Goal: Task Accomplishment & Management: Use online tool/utility

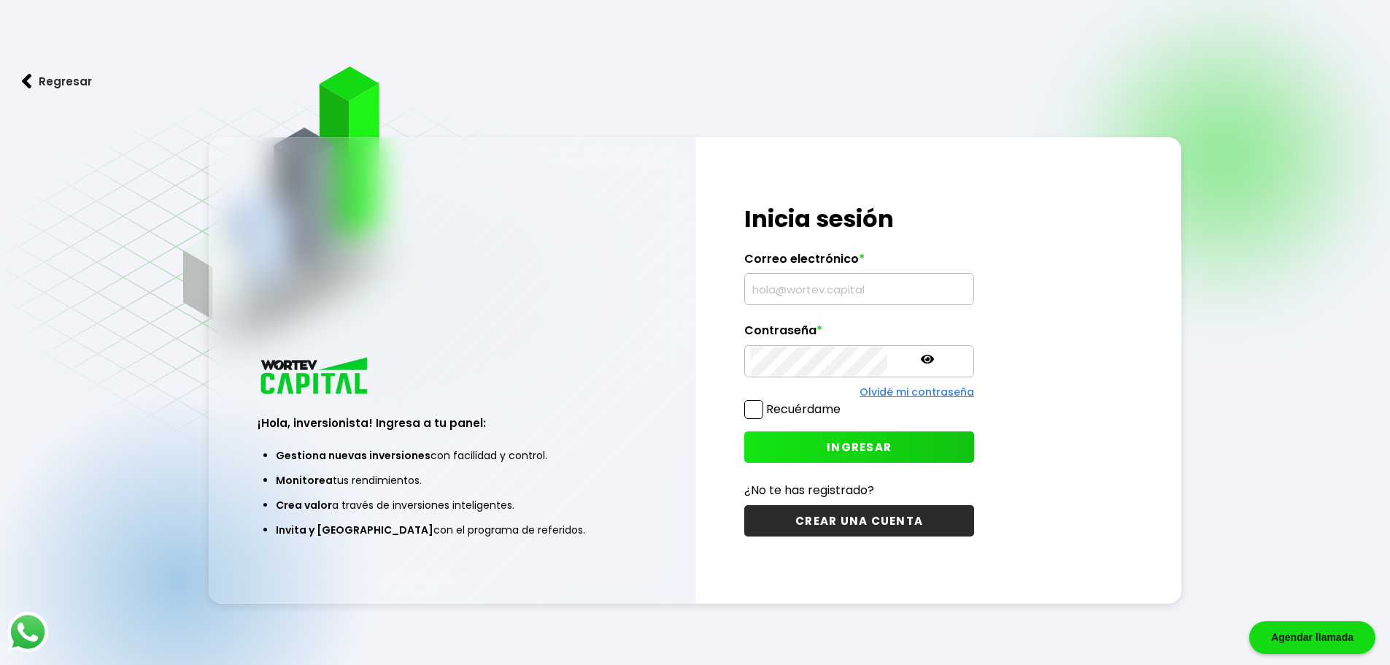
click at [784, 293] on input "text" at bounding box center [859, 289] width 217 height 31
type input "[EMAIL_ADDRESS][DOMAIN_NAME]"
click at [778, 441] on button "INGRESAR" at bounding box center [859, 446] width 230 height 31
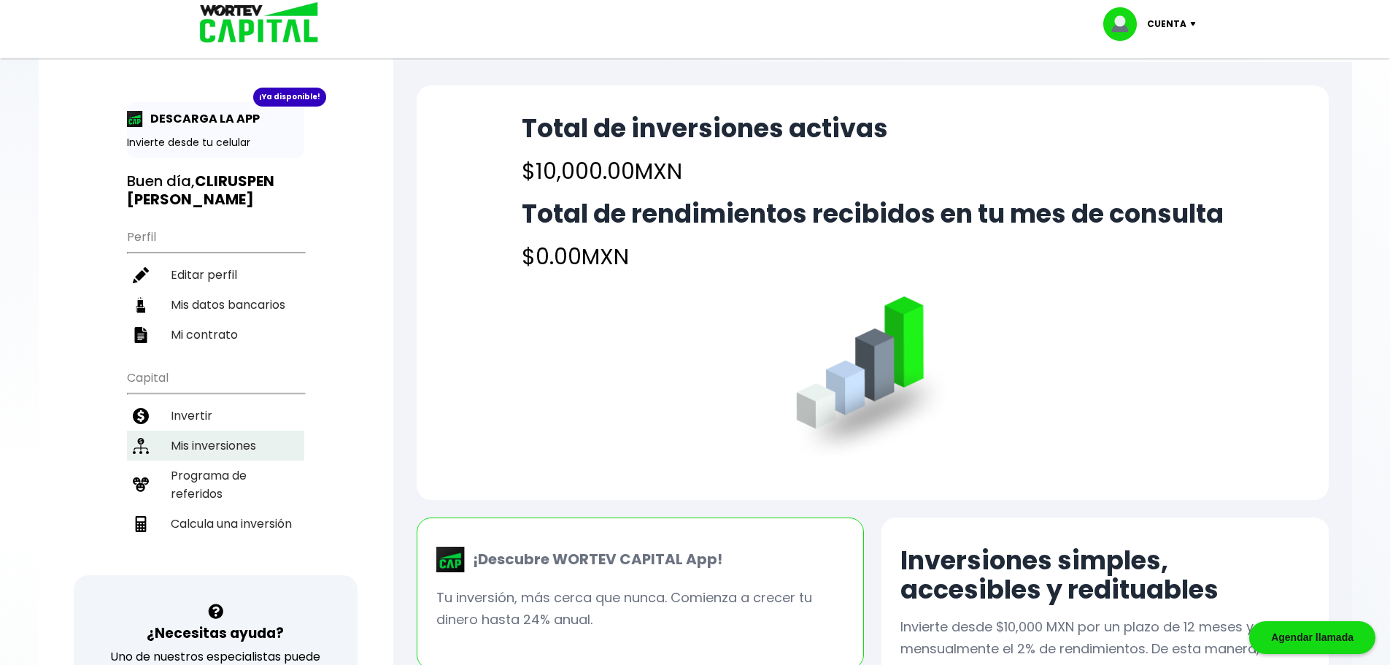
click at [210, 447] on li "Mis inversiones" at bounding box center [215, 446] width 177 height 30
click at [239, 517] on li "Calcula una inversión" at bounding box center [215, 524] width 177 height 30
select select "1"
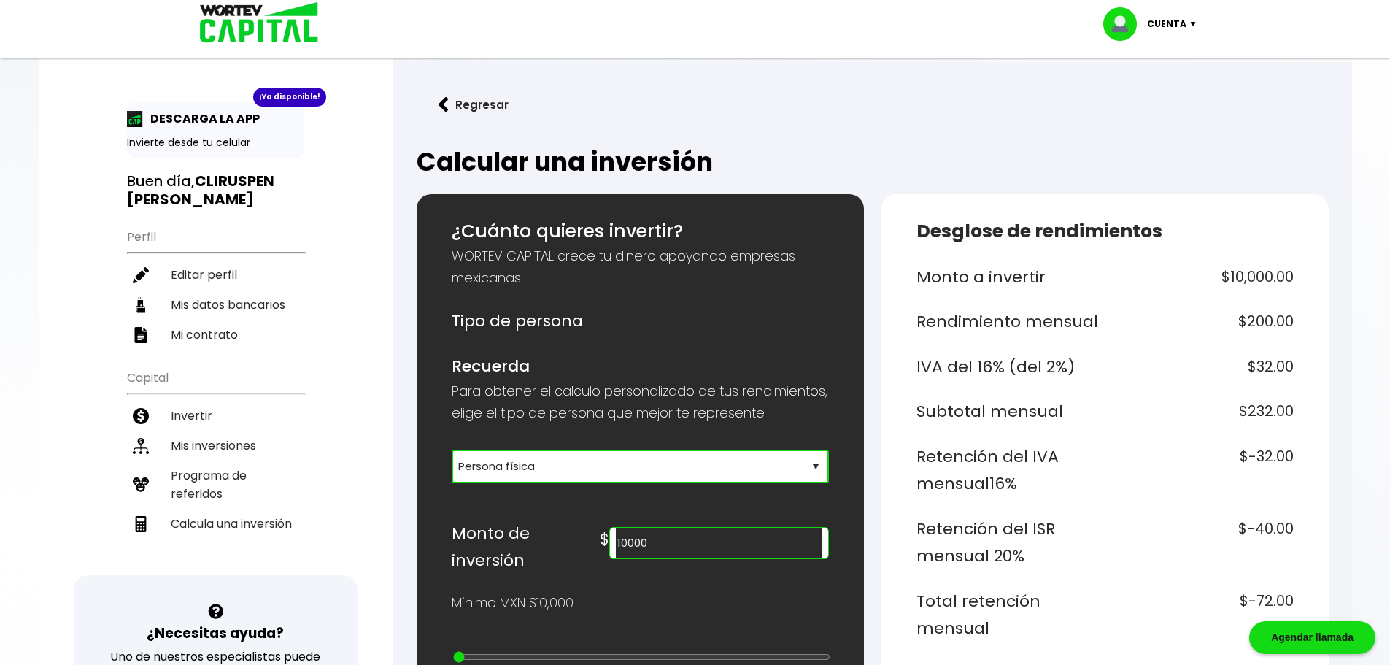
click at [605, 483] on select "Selecciona tu tipo de persona Persona Física que emite factura Persona física P…" at bounding box center [640, 466] width 377 height 34
drag, startPoint x: 728, startPoint y: 574, endPoint x: 479, endPoint y: 584, distance: 249.1
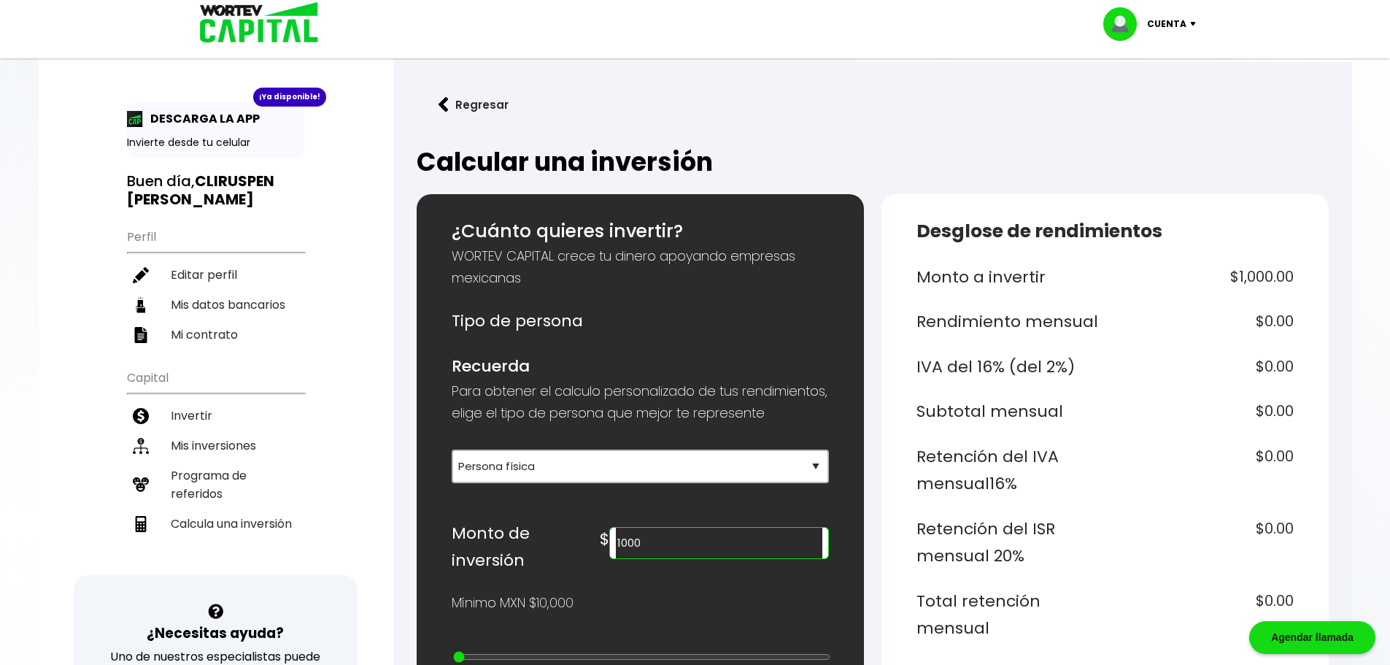
type input "10000"
click at [1133, 11] on img at bounding box center [1125, 24] width 44 height 34
